Goal: Information Seeking & Learning: Learn about a topic

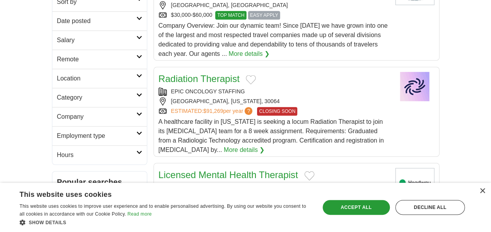
scroll to position [195, 0]
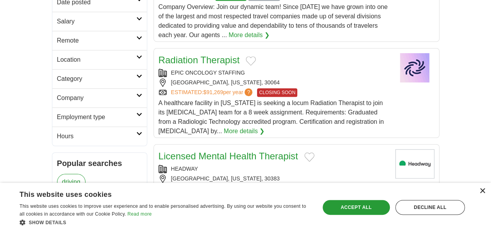
click at [480, 189] on div "×" at bounding box center [483, 191] width 6 height 6
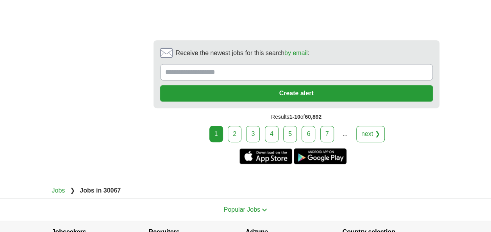
scroll to position [1642, 0]
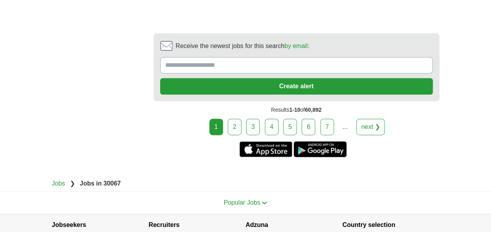
click at [237, 121] on link "2" at bounding box center [235, 127] width 14 height 16
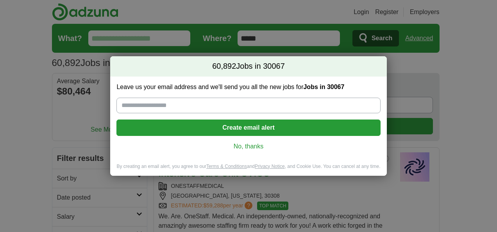
click at [253, 142] on link "No, thanks" at bounding box center [248, 146] width 251 height 9
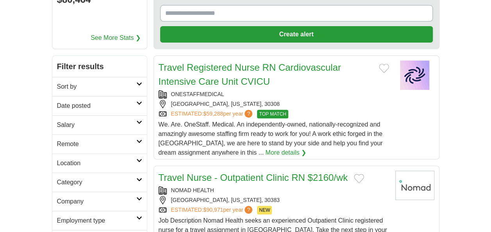
scroll to position [117, 0]
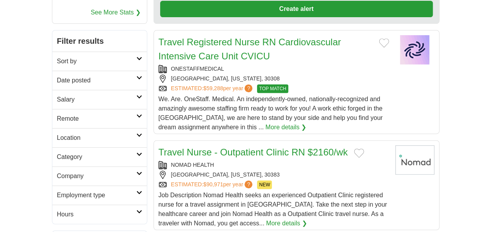
click at [116, 135] on h2 "Location" at bounding box center [96, 137] width 79 height 9
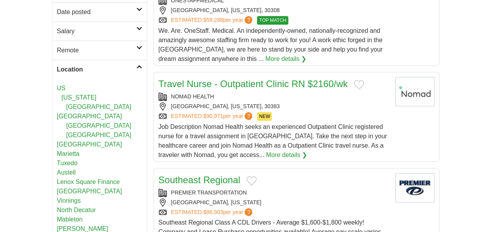
scroll to position [195, 0]
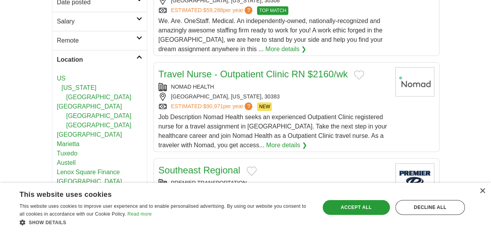
click at [66, 141] on link "Marietta" at bounding box center [68, 144] width 23 height 7
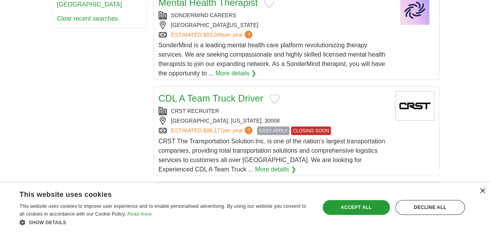
scroll to position [821, 0]
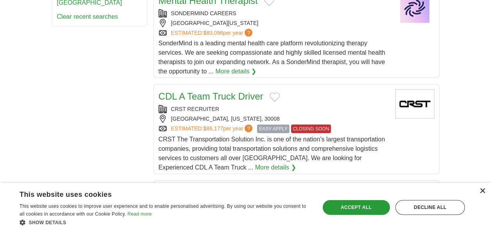
click at [480, 190] on div "×" at bounding box center [483, 191] width 6 height 6
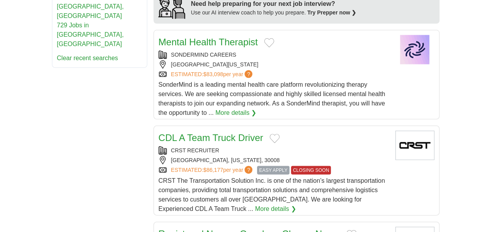
scroll to position [586, 0]
